Goal: Task Accomplishment & Management: Use online tool/utility

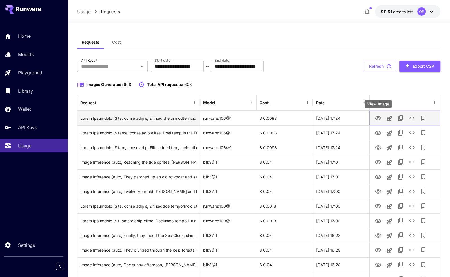
click at [376, 119] on icon "View Image" at bounding box center [378, 118] width 7 height 7
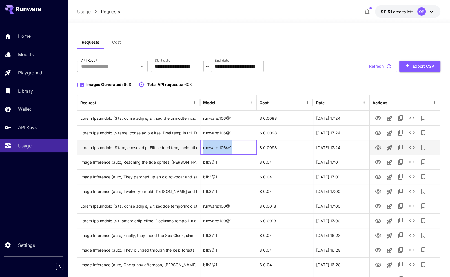
drag, startPoint x: 234, startPoint y: 145, endPoint x: 204, endPoint y: 145, distance: 29.9
click at [204, 145] on div "runware:106@1" at bounding box center [228, 147] width 56 height 15
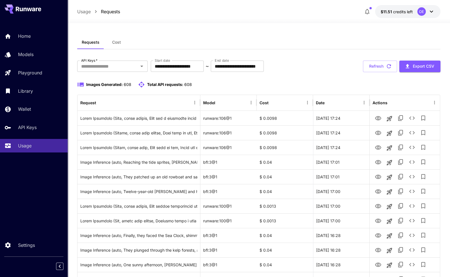
drag, startPoint x: 222, startPoint y: 87, endPoint x: 221, endPoint y: 101, distance: 14.8
click at [222, 88] on div "Images Generated: 608 Total API requests: 608" at bounding box center [258, 88] width 363 height 14
click at [214, 116] on div "runware:106@1" at bounding box center [228, 118] width 56 height 15
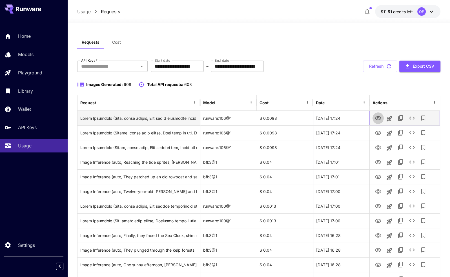
click at [377, 118] on icon "View Image" at bounding box center [378, 118] width 6 height 4
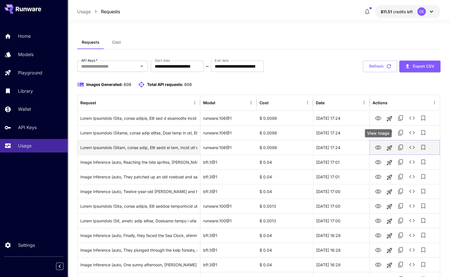
click at [380, 148] on icon "View Image" at bounding box center [378, 147] width 7 height 7
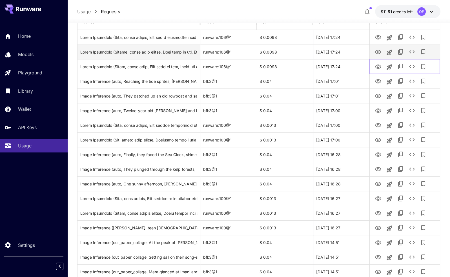
scroll to position [85, 0]
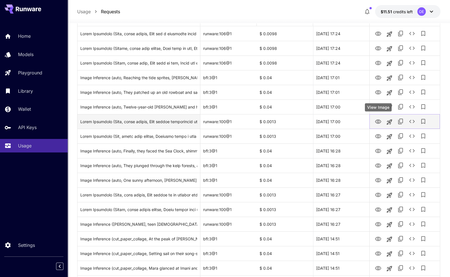
click at [379, 121] on icon "View Image" at bounding box center [378, 121] width 7 height 7
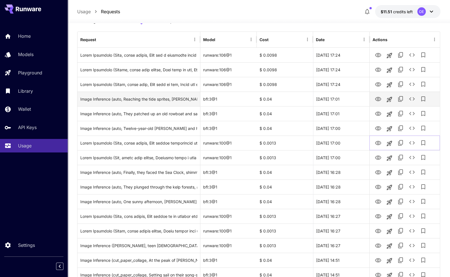
scroll to position [0, 0]
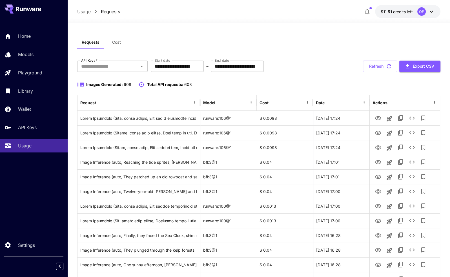
drag, startPoint x: 152, startPoint y: 16, endPoint x: 121, endPoint y: 10, distance: 32.2
click at [152, 16] on div at bounding box center [259, 19] width 382 height 7
